Goal: Task Accomplishment & Management: Complete application form

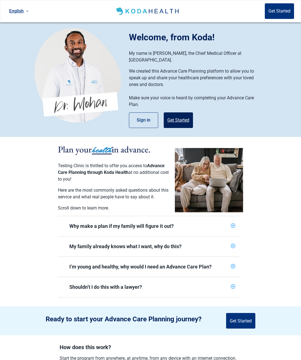
click at [173, 115] on button "Get Started" at bounding box center [177, 120] width 29 height 16
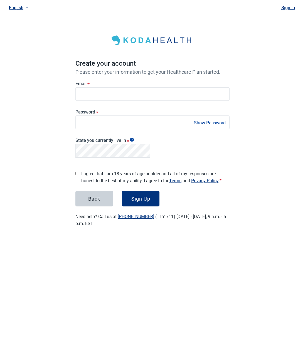
click at [101, 175] on label "I agree that I am 18 years of age or older and all of my responses are honest t…" at bounding box center [155, 177] width 148 height 14
click at [79, 175] on input "I agree that I am 18 years of age or older and all of my responses are honest t…" at bounding box center [77, 174] width 4 height 4
checkbox input "true"
click at [145, 196] on div "Sign Up" at bounding box center [140, 199] width 19 height 6
